Goal: Information Seeking & Learning: Learn about a topic

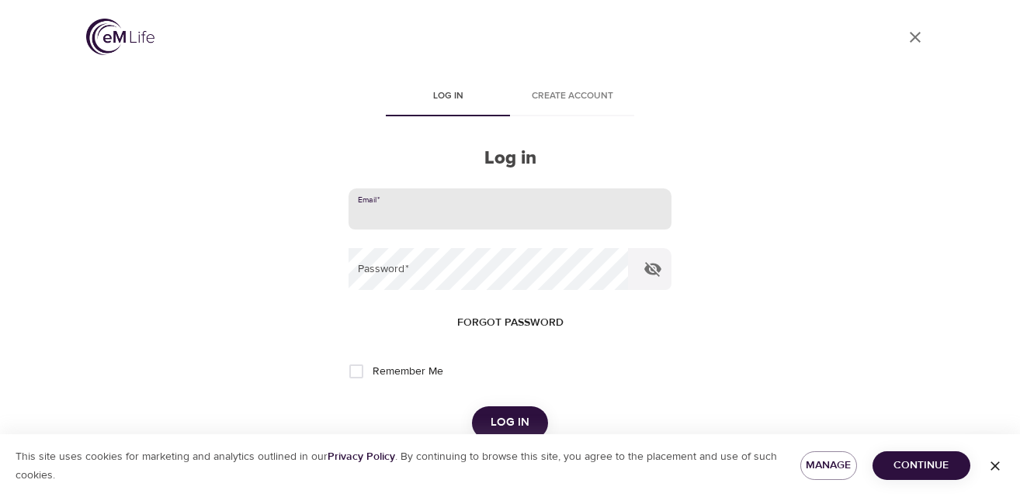
type input "[PERSON_NAME][EMAIL_ADDRESS][PERSON_NAME][DOMAIN_NAME]"
click at [509, 421] on button "Log in" at bounding box center [510, 423] width 76 height 33
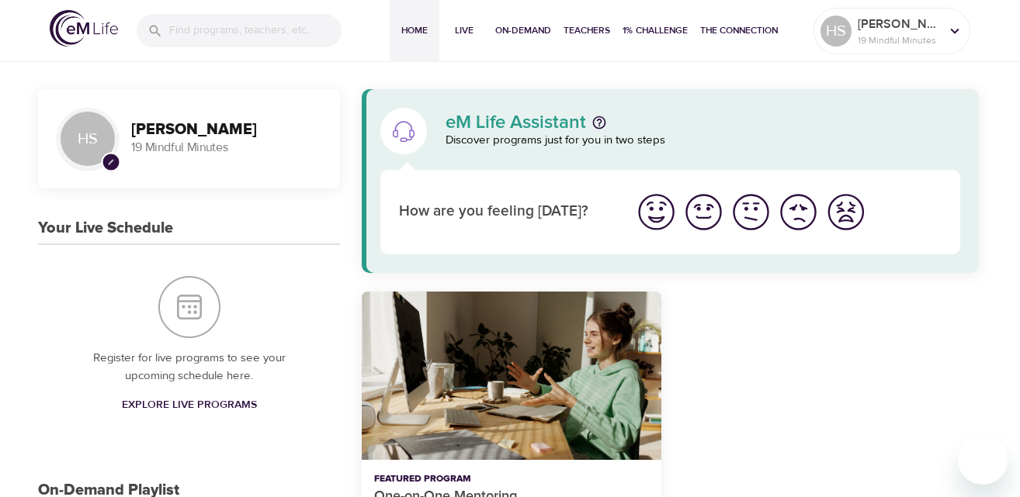
click at [698, 212] on img "I'm feeling good" at bounding box center [703, 212] width 43 height 43
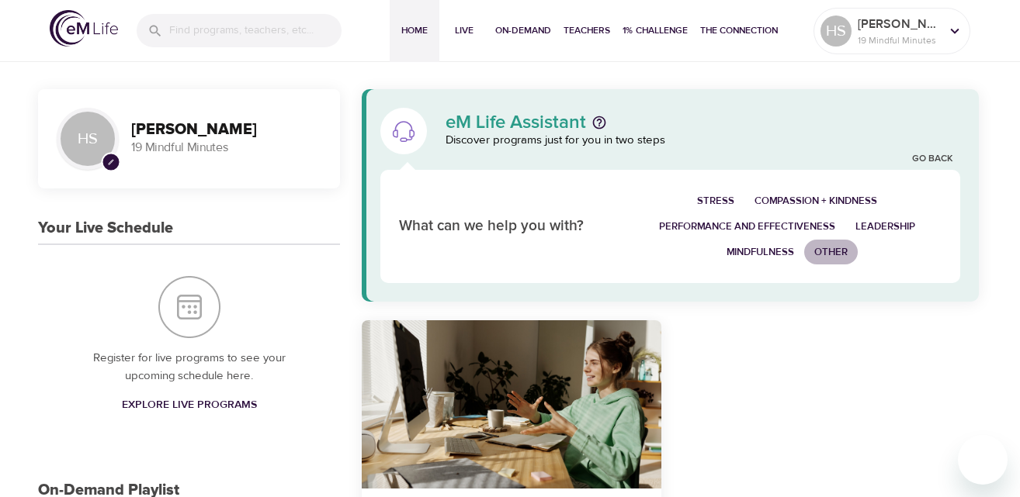
click at [830, 254] on span "Other" at bounding box center [830, 253] width 33 height 18
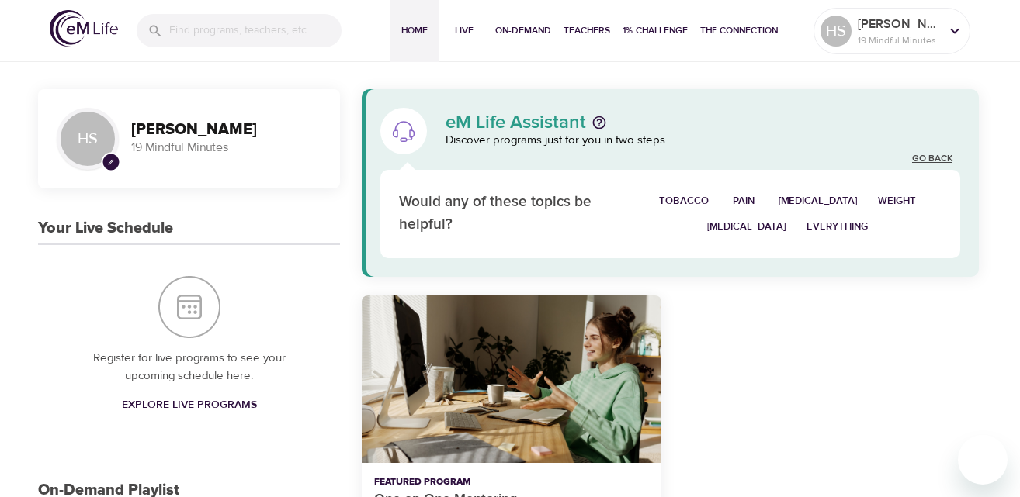
click at [942, 156] on link "Go Back" at bounding box center [932, 159] width 40 height 13
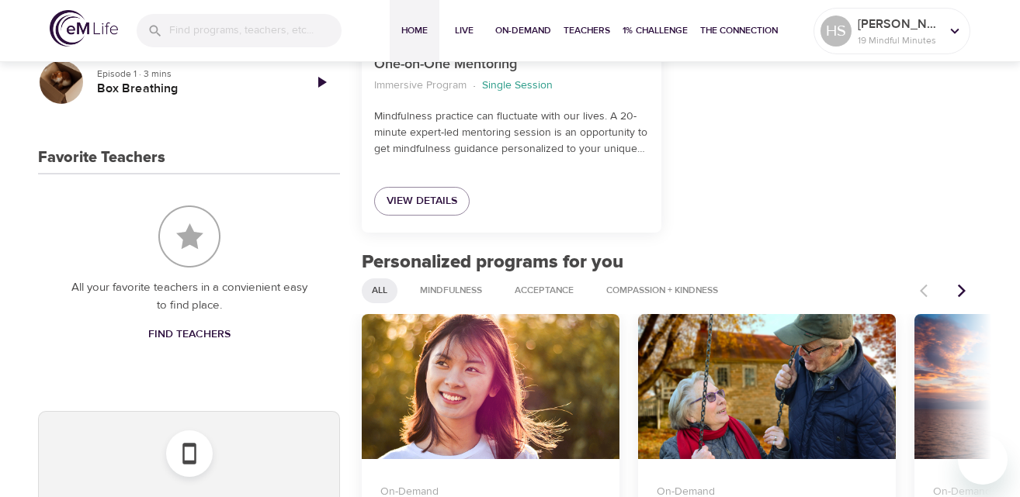
scroll to position [539, 0]
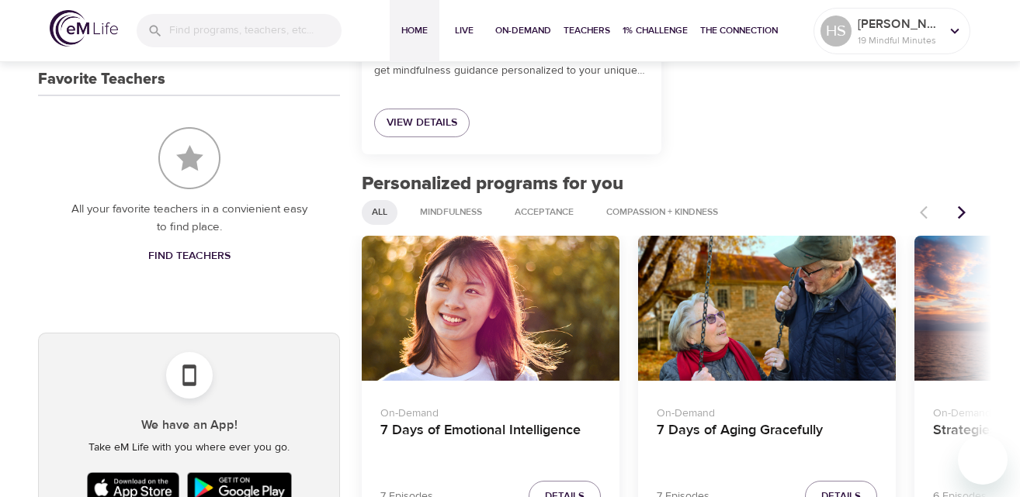
click at [965, 211] on icon "Next items" at bounding box center [962, 213] width 16 height 16
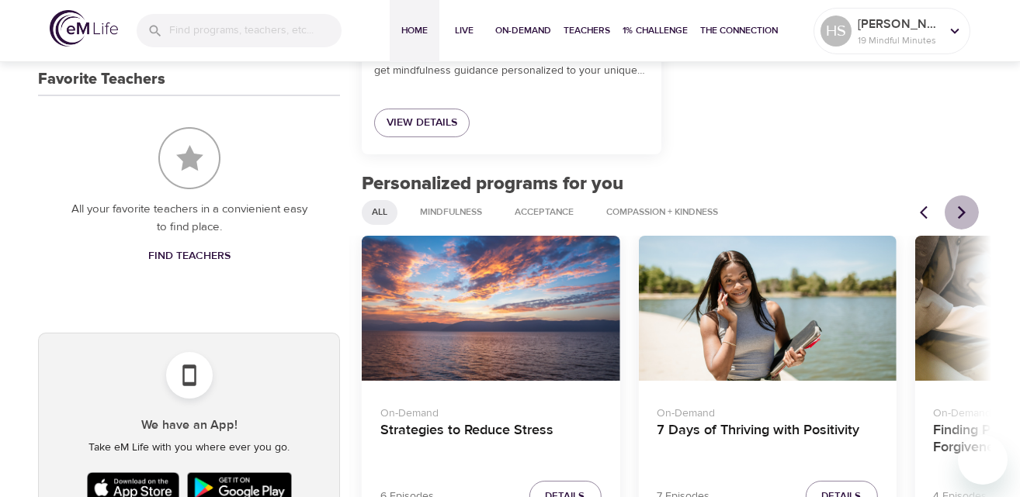
click at [965, 210] on icon "Next items" at bounding box center [962, 212] width 8 height 13
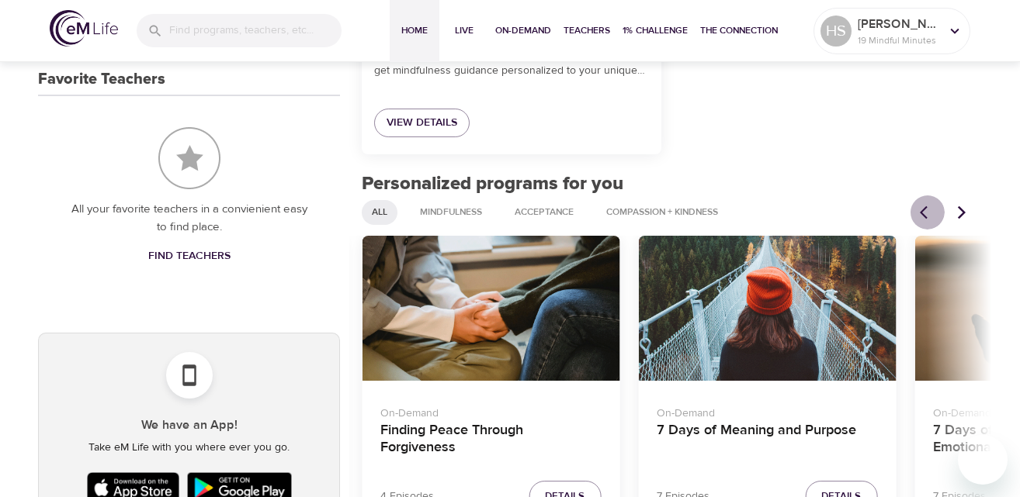
click at [923, 209] on icon "Previous items" at bounding box center [924, 212] width 8 height 13
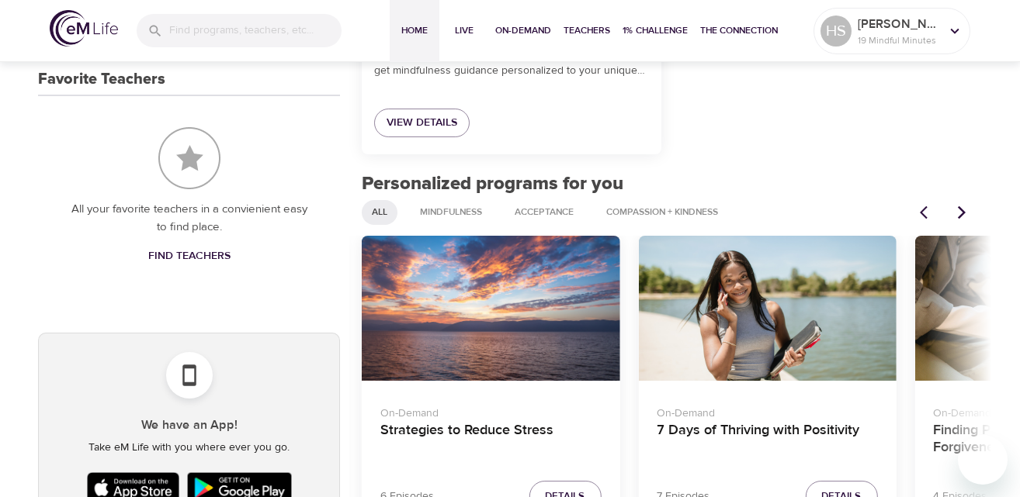
click at [720, 317] on div "7 Days of Thriving with Positivity" at bounding box center [767, 308] width 258 height 145
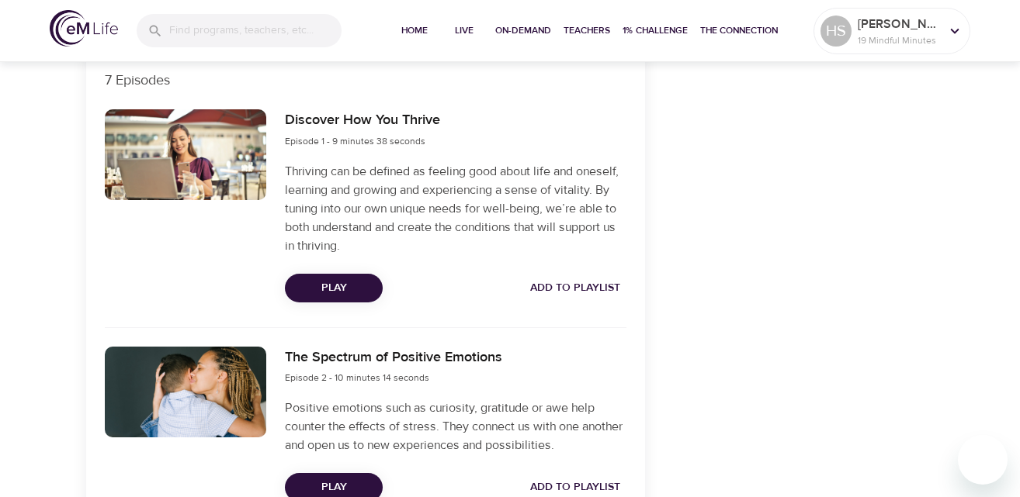
scroll to position [551, 0]
